Goal: Information Seeking & Learning: Stay updated

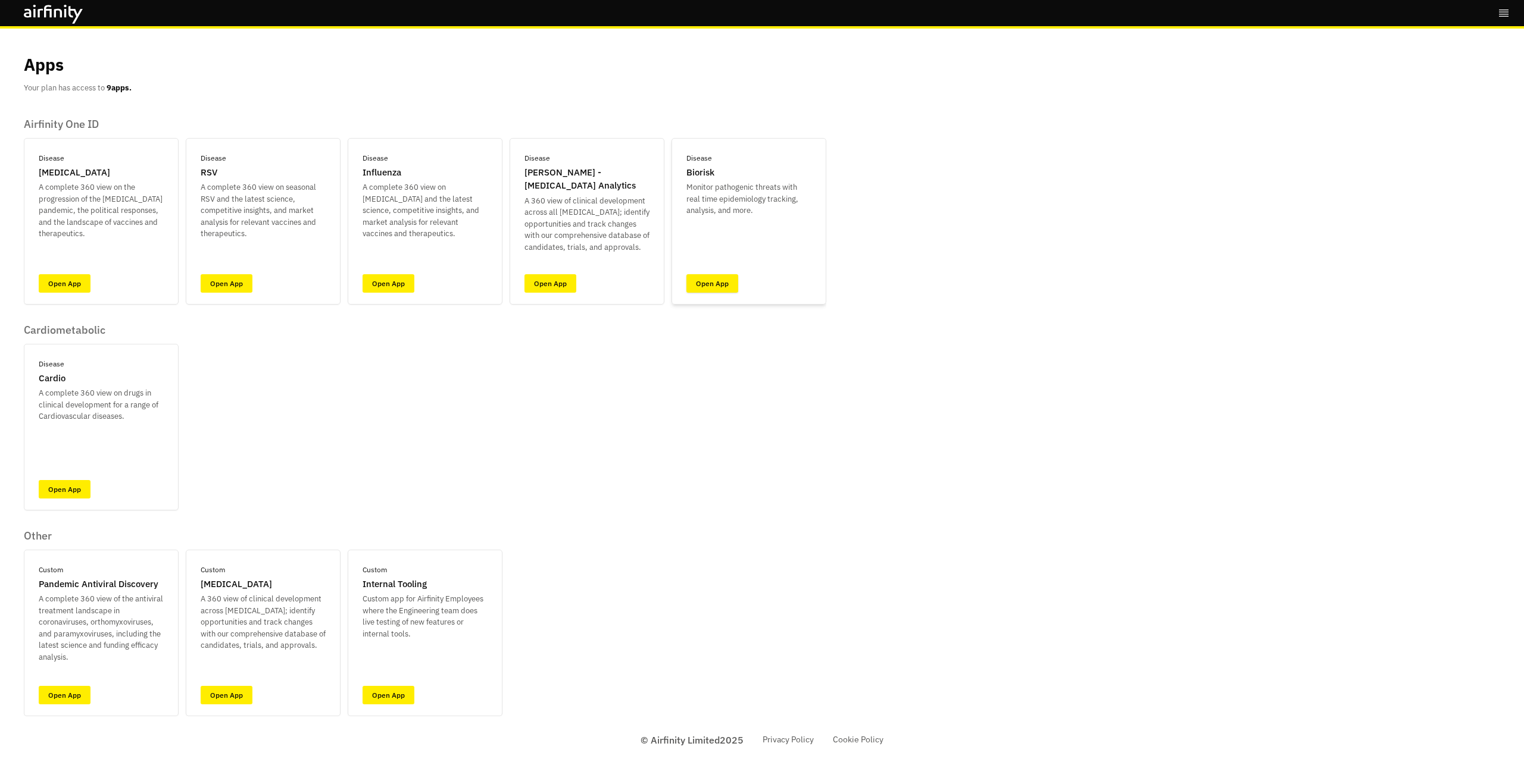
click at [731, 291] on link "Open App" at bounding box center [712, 284] width 52 height 18
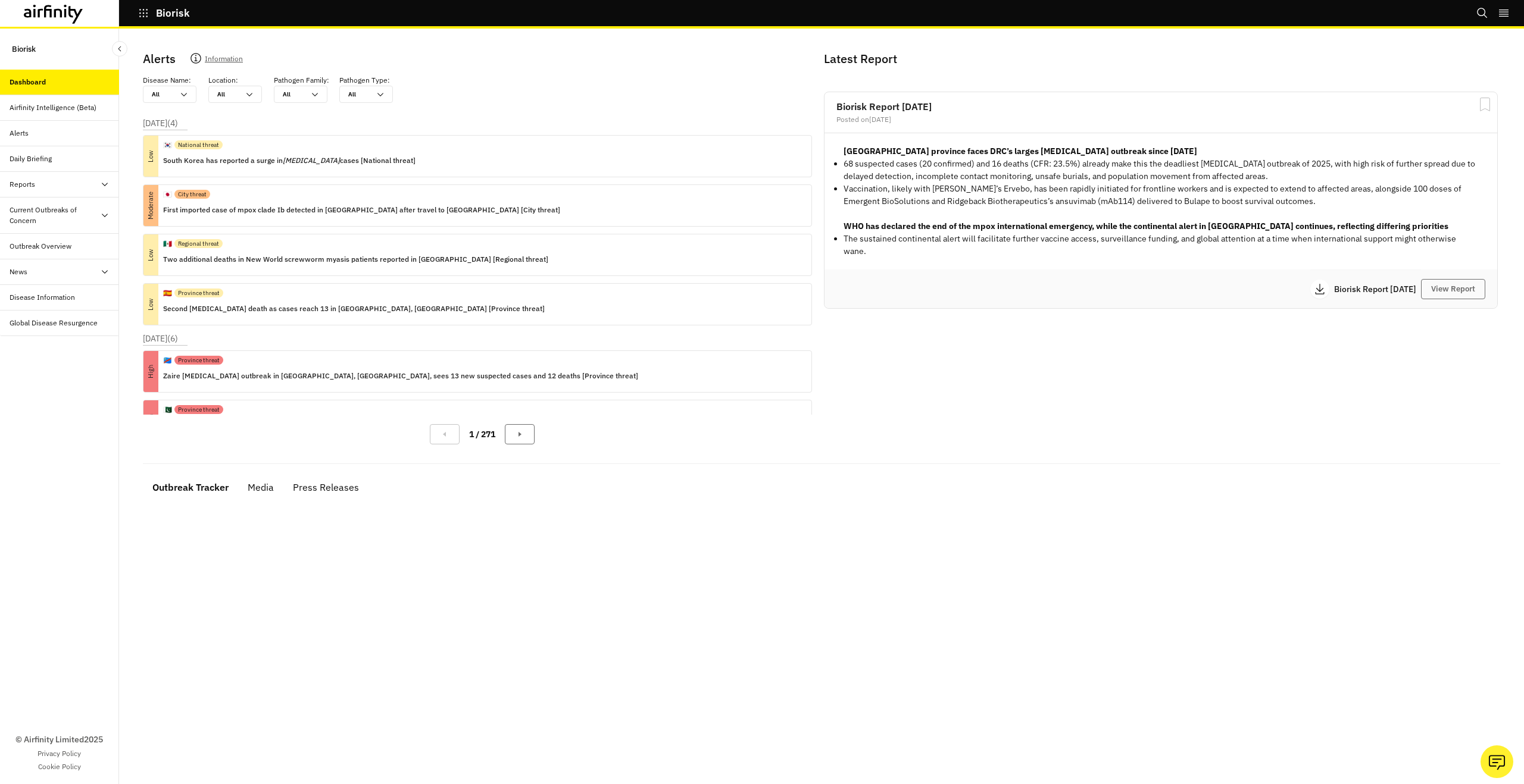
drag, startPoint x: 86, startPoint y: 214, endPoint x: 83, endPoint y: 260, distance: 46.1
click at [86, 215] on div "Current Outbreaks of Concern" at bounding box center [55, 215] width 91 height 21
click at [76, 277] on div "Mpox" at bounding box center [59, 272] width 119 height 25
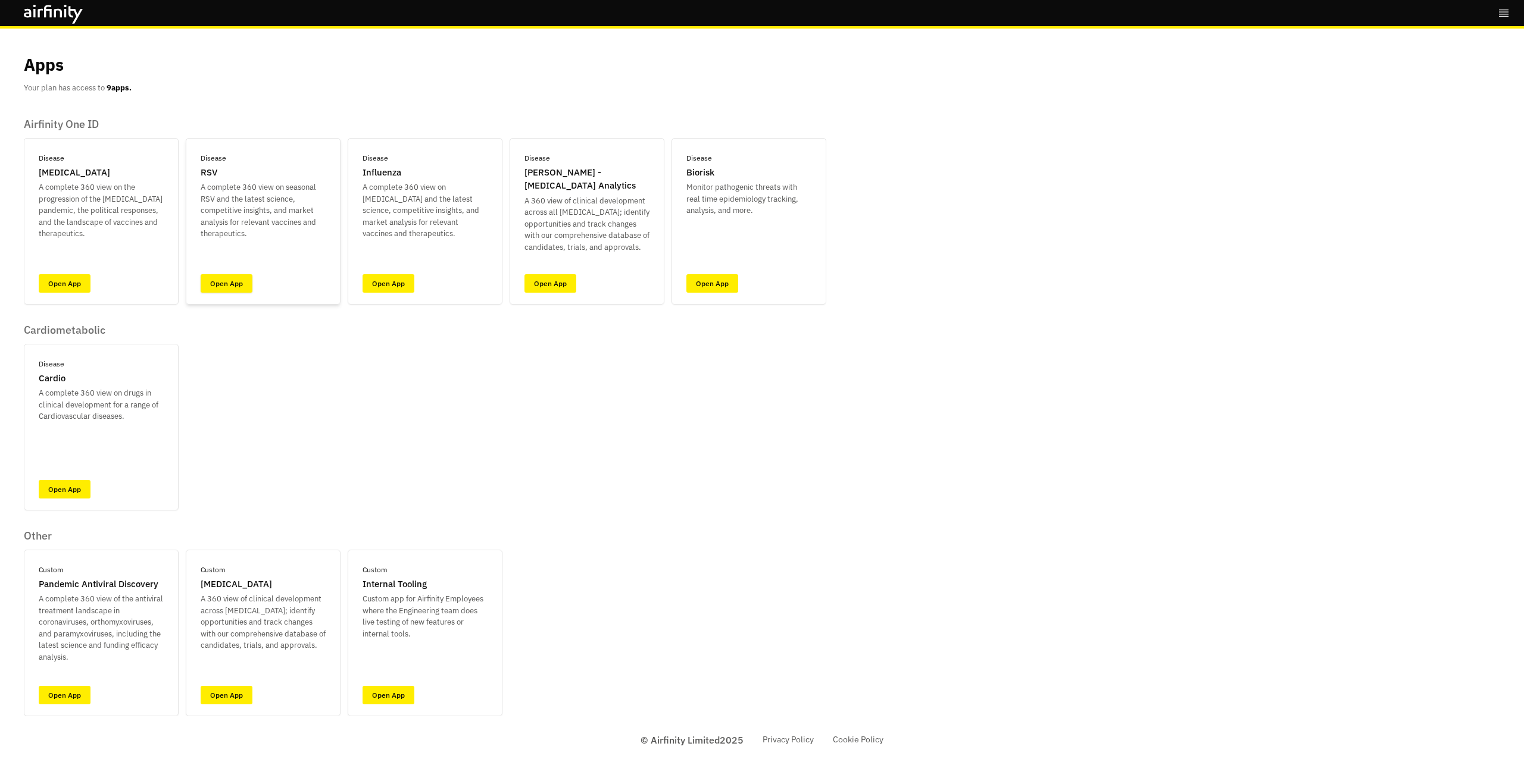
click at [229, 282] on link "Open App" at bounding box center [226, 284] width 52 height 18
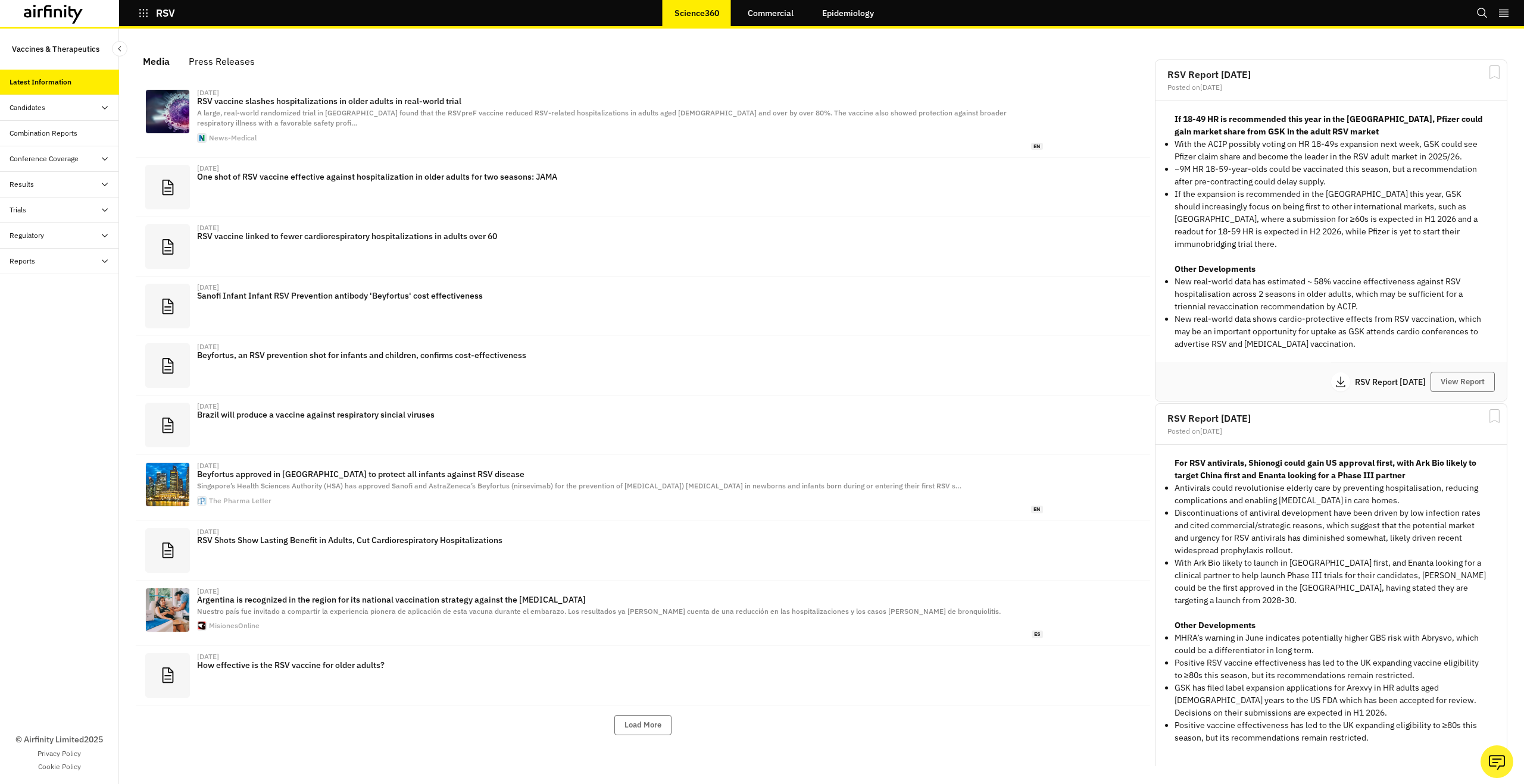
scroll to position [730, 357]
click at [825, 26] on link "Epidemiology" at bounding box center [847, 13] width 76 height 28
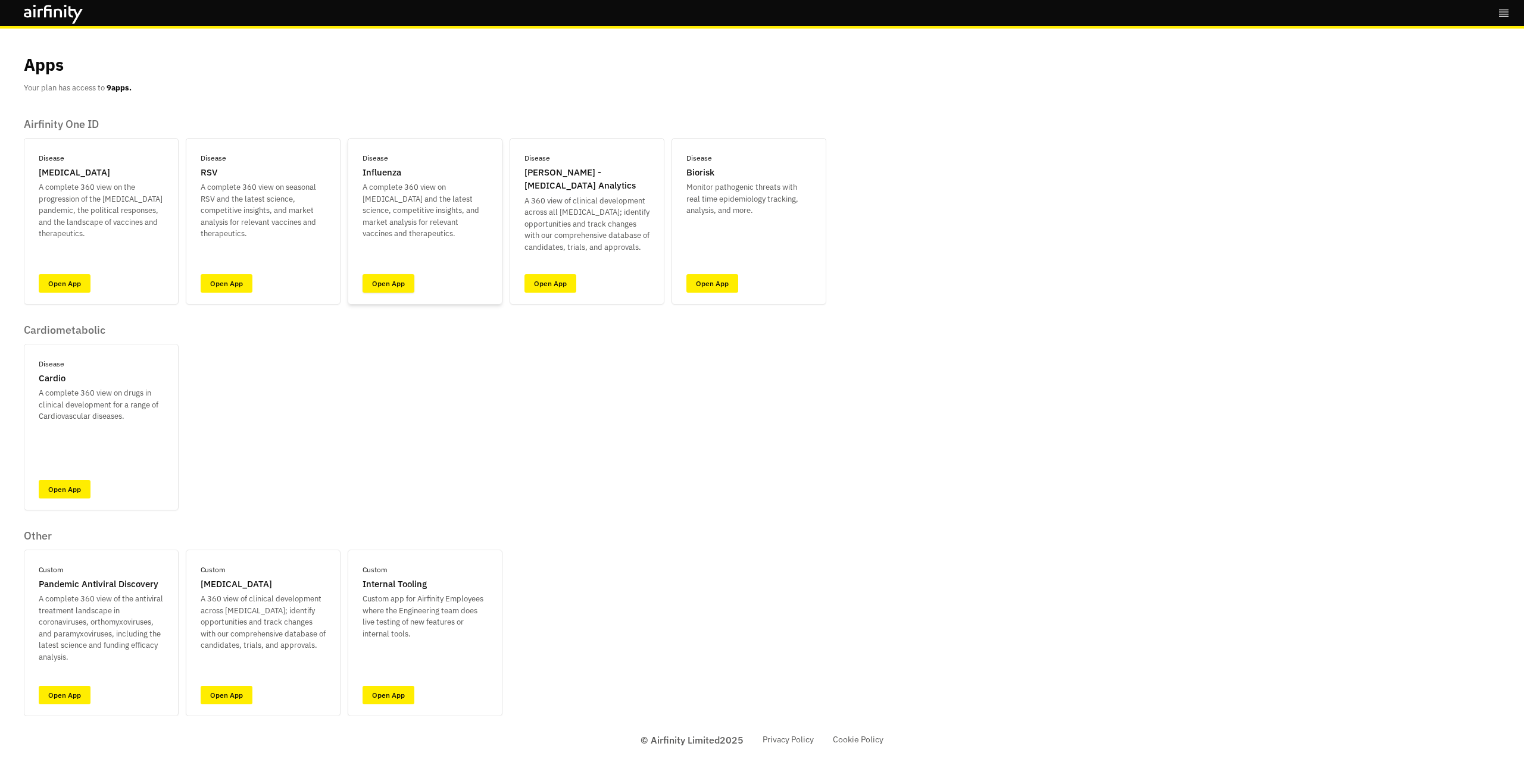
click at [385, 282] on link "Open App" at bounding box center [388, 284] width 52 height 18
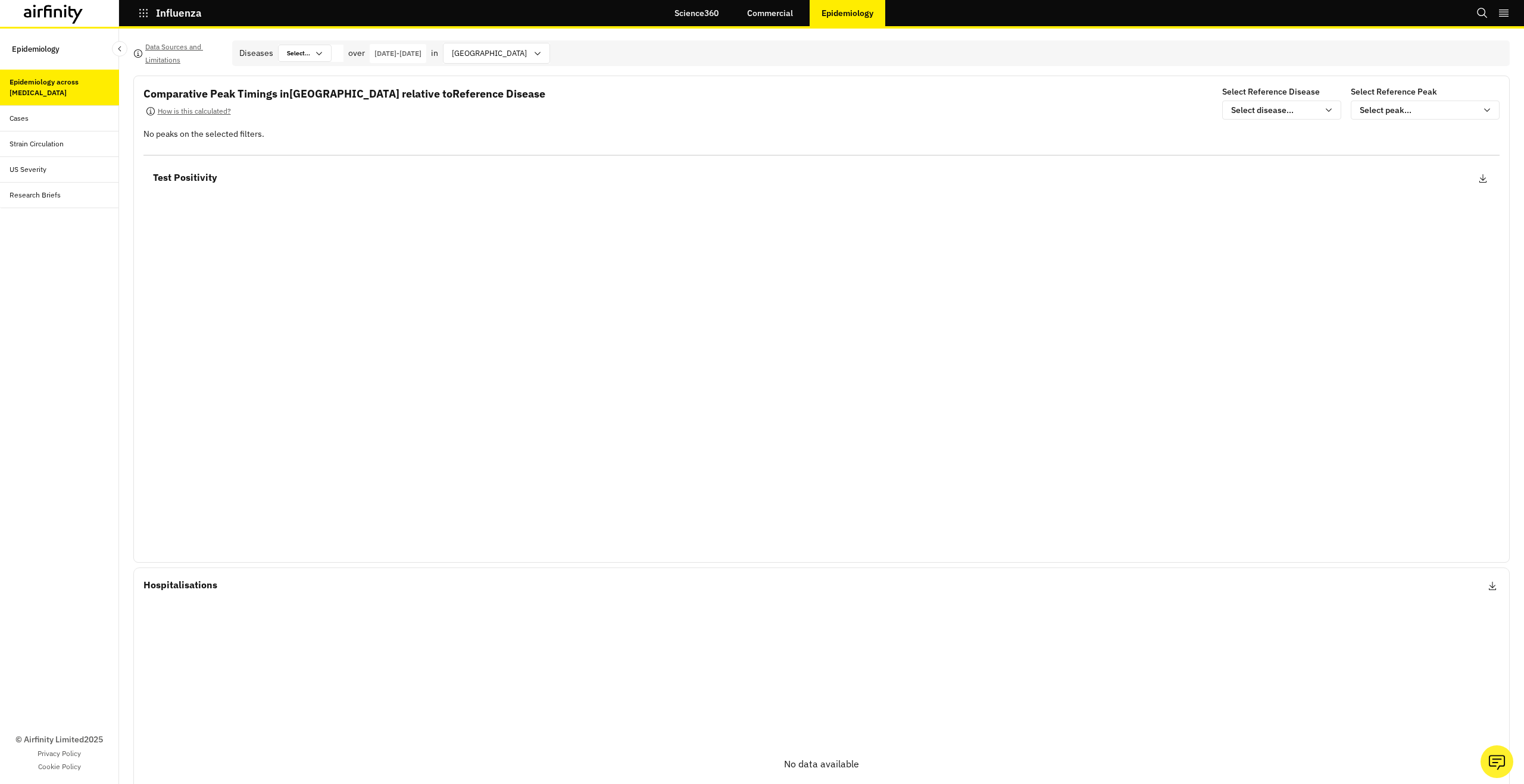
click at [60, 119] on div "Cases" at bounding box center [64, 118] width 110 height 11
